Goal: Task Accomplishment & Management: Use online tool/utility

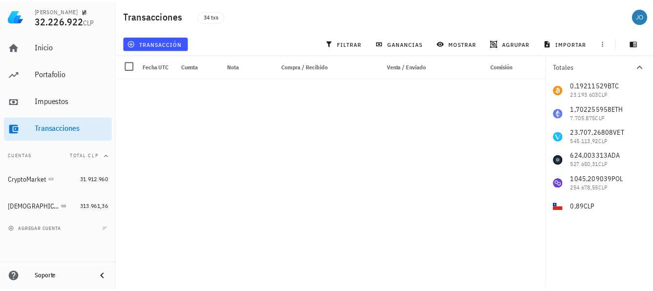
scroll to position [591, 0]
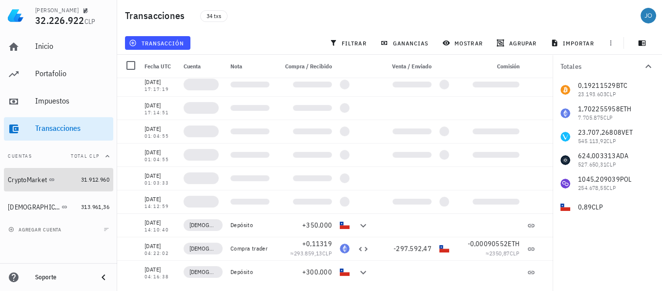
click at [35, 176] on div "CryptoMarket" at bounding box center [42, 180] width 69 height 8
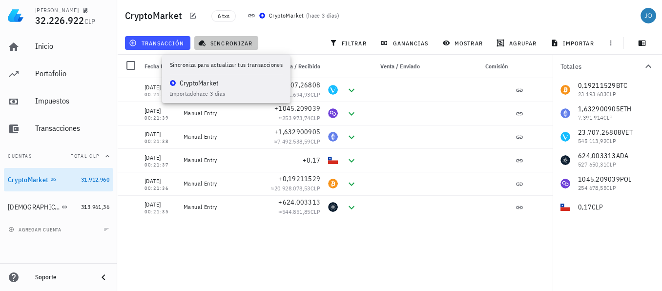
click at [226, 43] on span "sincronizar" at bounding box center [226, 43] width 52 height 8
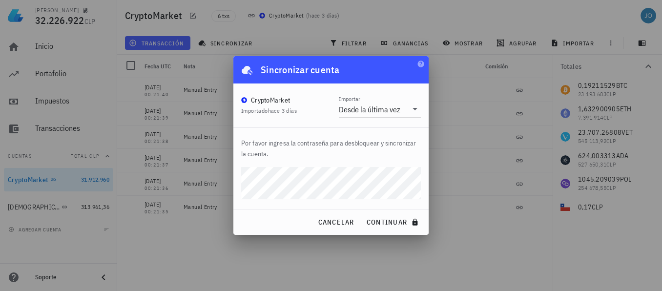
click at [395, 108] on div "Desde la última vez" at bounding box center [370, 109] width 62 height 10
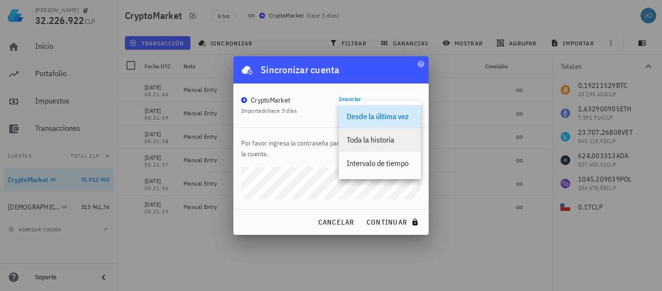
click at [390, 140] on div "Toda la historia" at bounding box center [380, 139] width 66 height 9
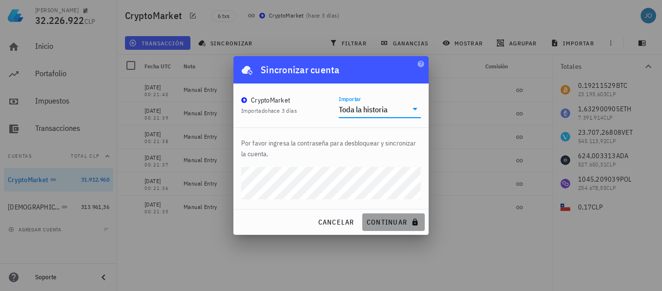
click at [383, 218] on span "continuar" at bounding box center [393, 222] width 55 height 9
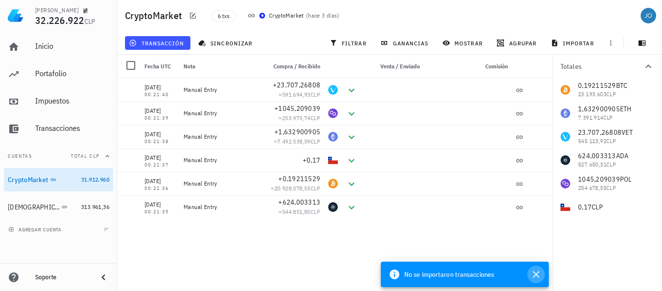
click at [538, 272] on icon "button" at bounding box center [536, 274] width 7 height 7
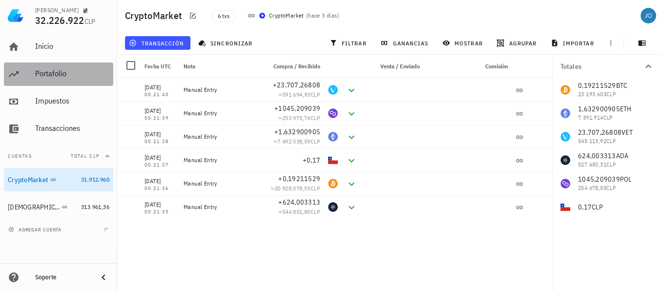
click at [54, 75] on div "Portafolio" at bounding box center [72, 73] width 74 height 9
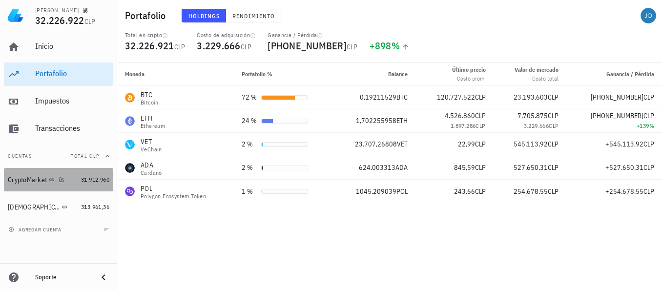
click at [39, 178] on div "CryptoMarket" at bounding box center [27, 180] width 39 height 8
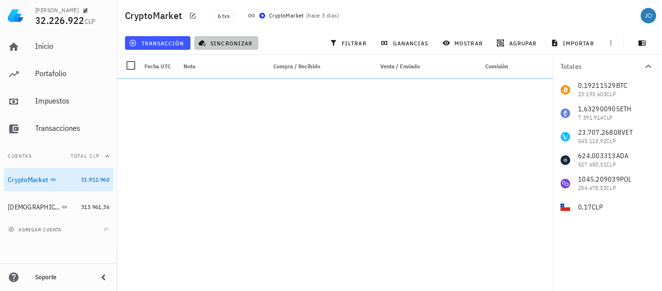
click at [230, 42] on span "sincronizar" at bounding box center [226, 43] width 52 height 8
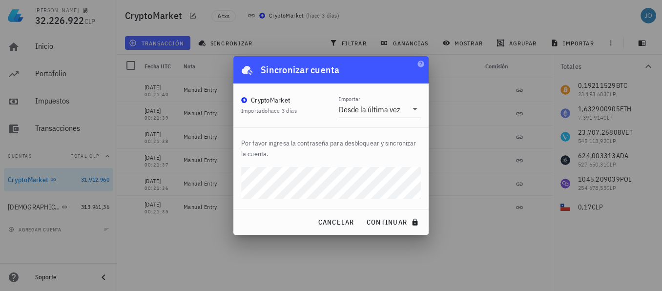
click at [238, 178] on div "Por favor ingresa la contraseña para desbloquear y sincronizar la cuenta." at bounding box center [330, 168] width 195 height 81
click at [362, 213] on button "continuar" at bounding box center [393, 222] width 63 height 18
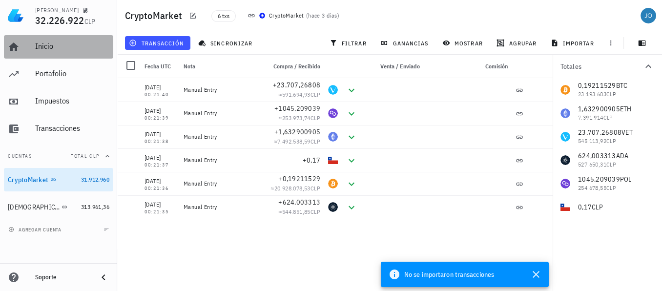
click at [57, 45] on div "Inicio" at bounding box center [72, 46] width 74 height 9
